Goal: Communication & Community: Answer question/provide support

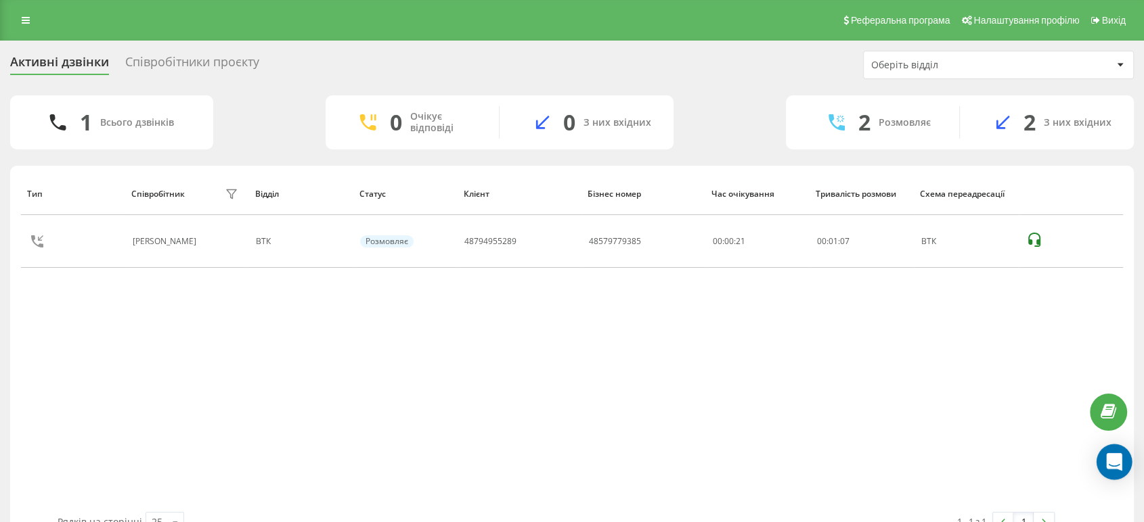
click at [1107, 459] on icon "Open Intercom Messenger" at bounding box center [1114, 462] width 18 height 18
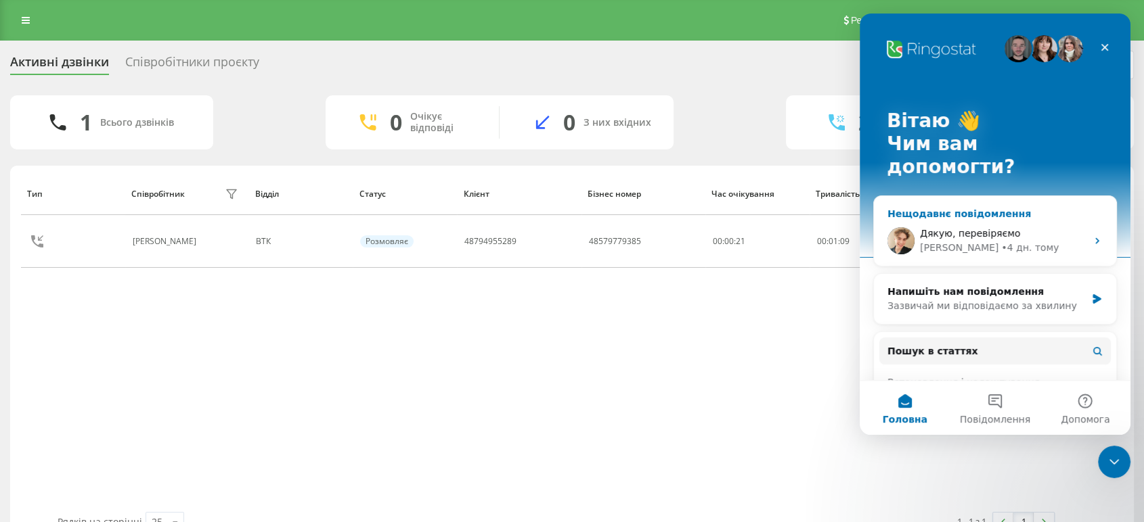
click at [1056, 216] on div "Дякую, перевіряємо Volodymyr • 4 дн. тому" at bounding box center [995, 241] width 242 height 50
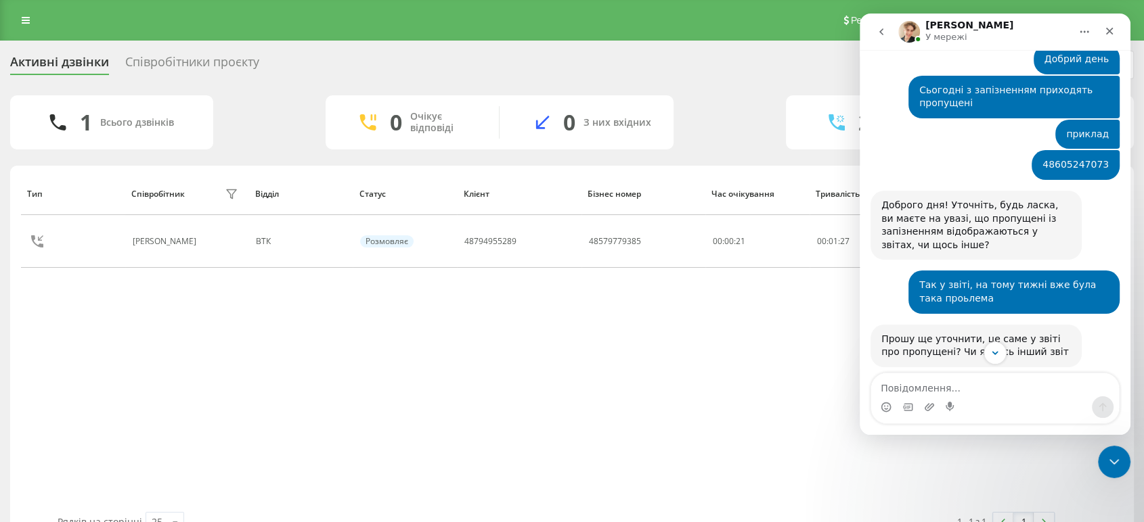
scroll to position [1104, 0]
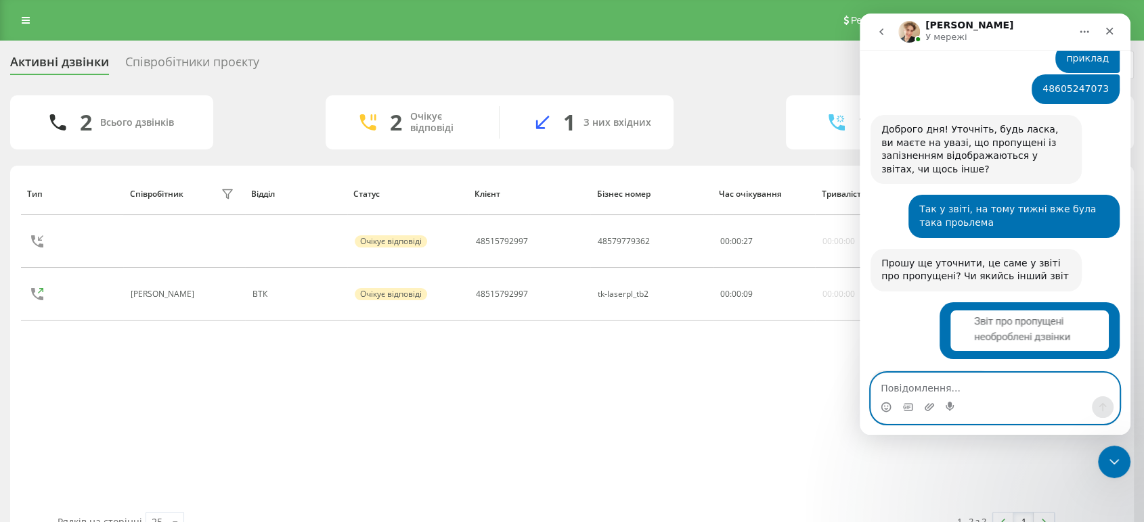
click at [937, 384] on textarea "Повідомлення..." at bounding box center [995, 385] width 248 height 23
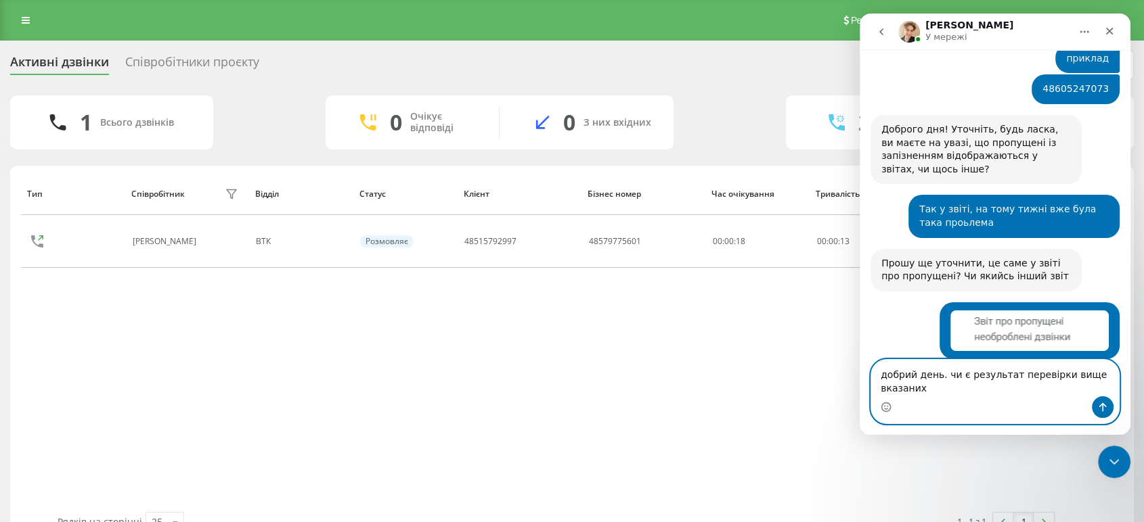
scroll to position [1118, 0]
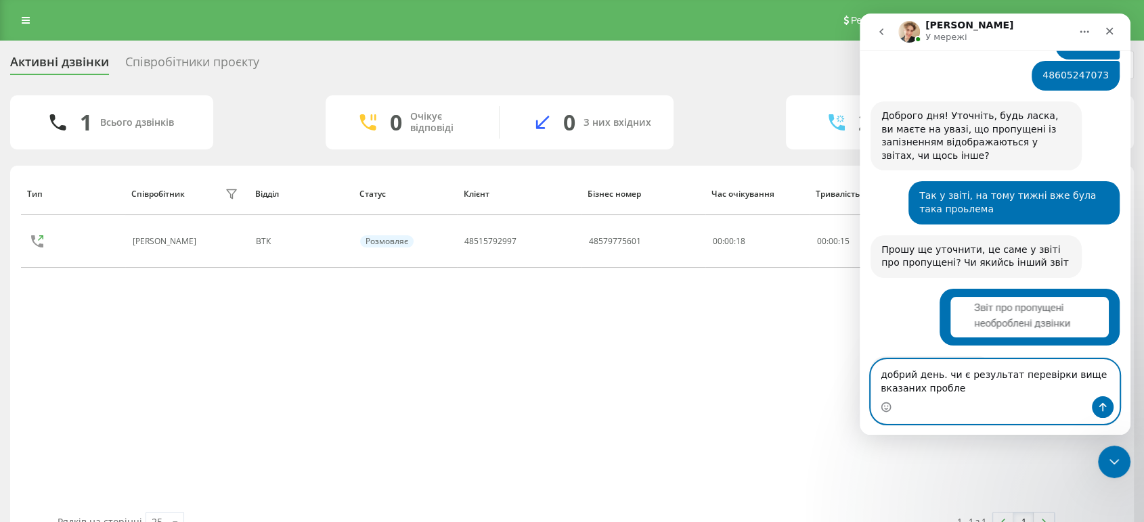
type textarea "добрий день. чи є результат перевірки вище вказаних проблем"
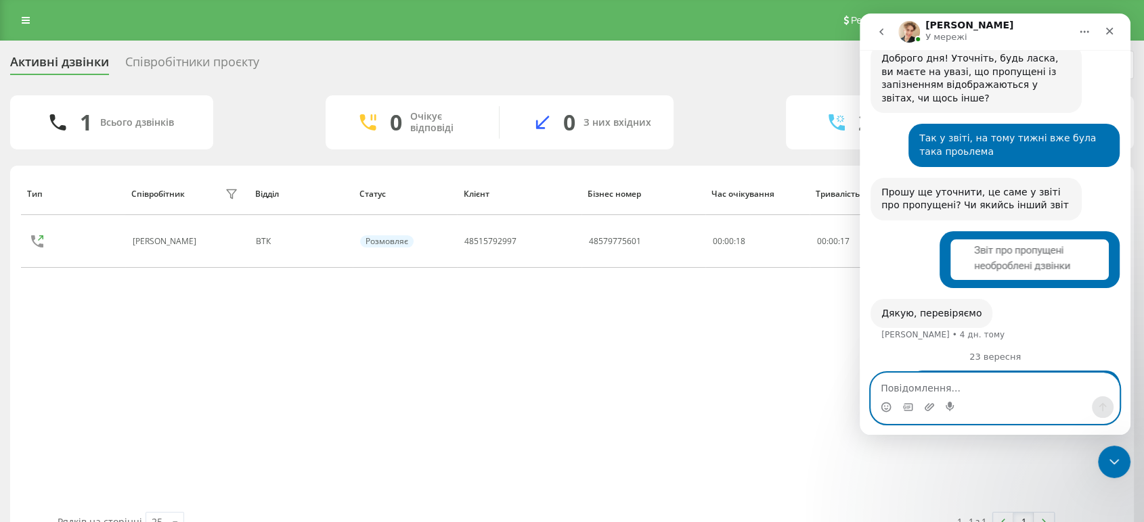
type textarea "?"
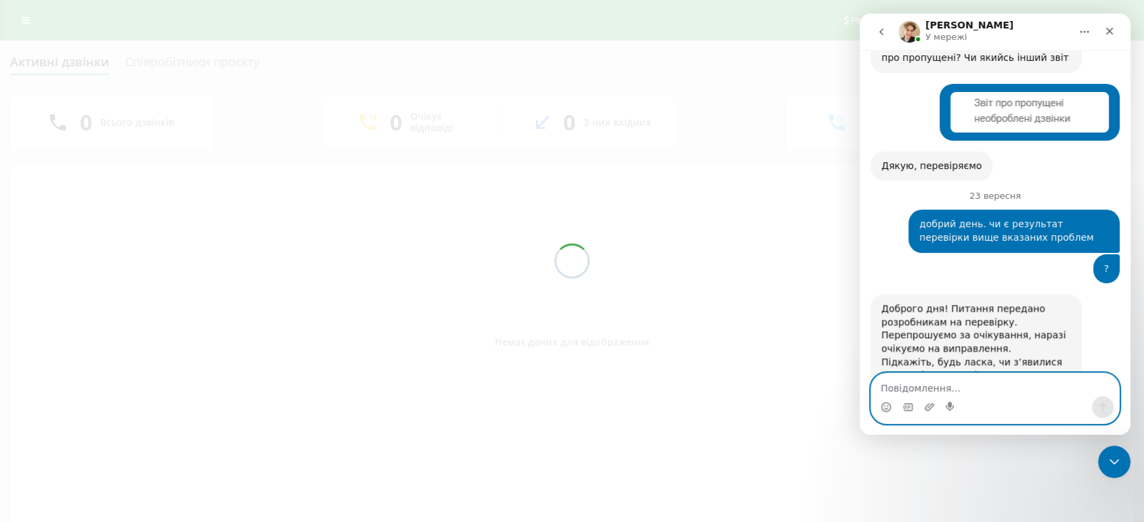
scroll to position [1326, 0]
